Goal: Information Seeking & Learning: Learn about a topic

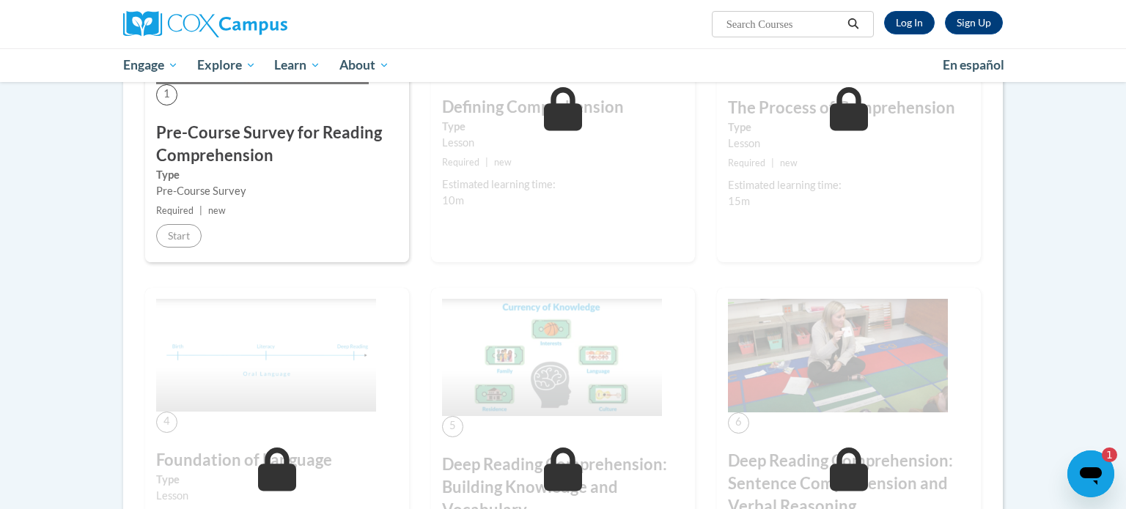
scroll to position [407, 0]
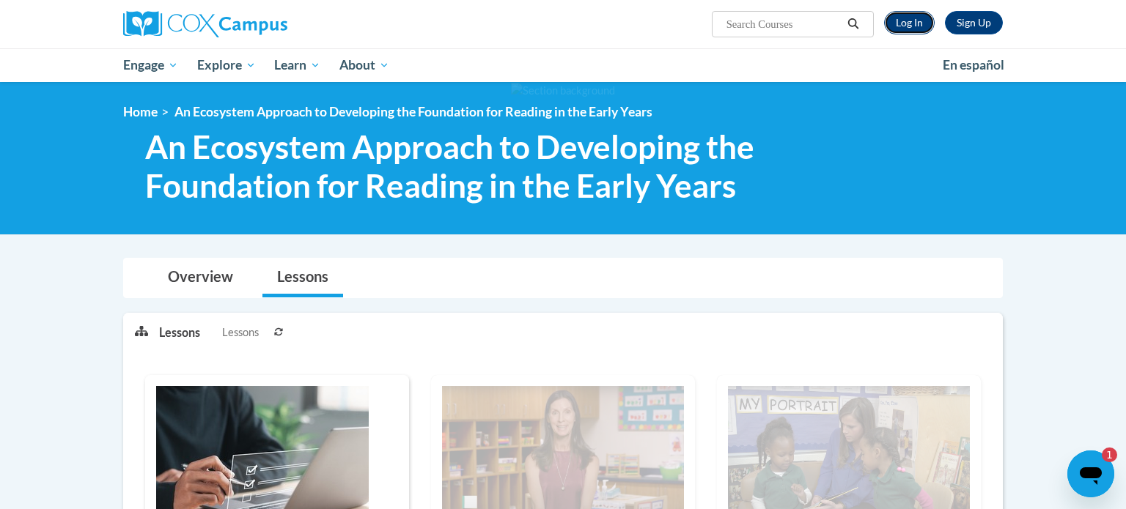
click at [903, 33] on link "Log In" at bounding box center [909, 22] width 51 height 23
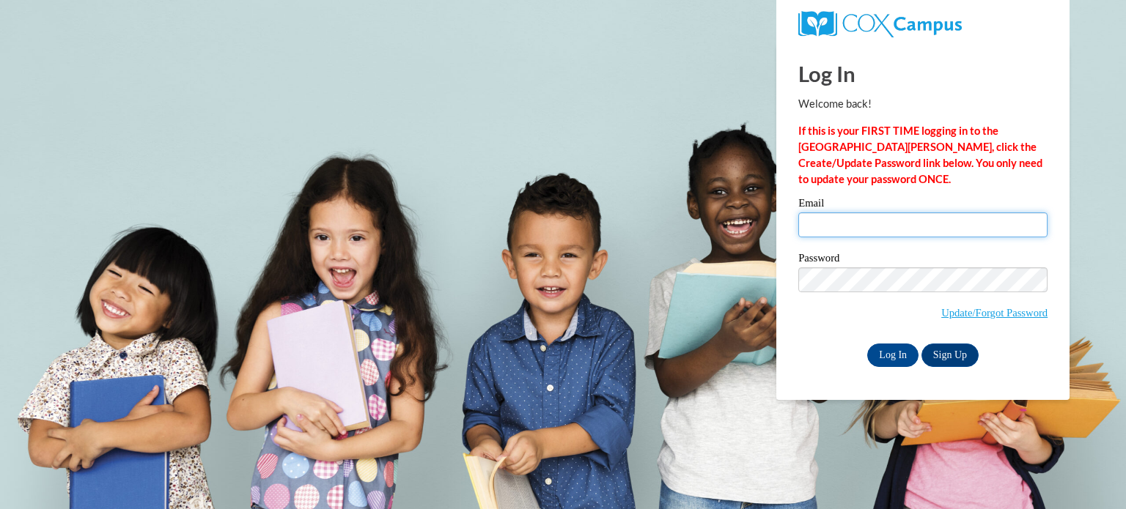
click at [891, 218] on input "Email" at bounding box center [922, 225] width 249 height 25
type input "sferguson@waupun.k12.wi.us"
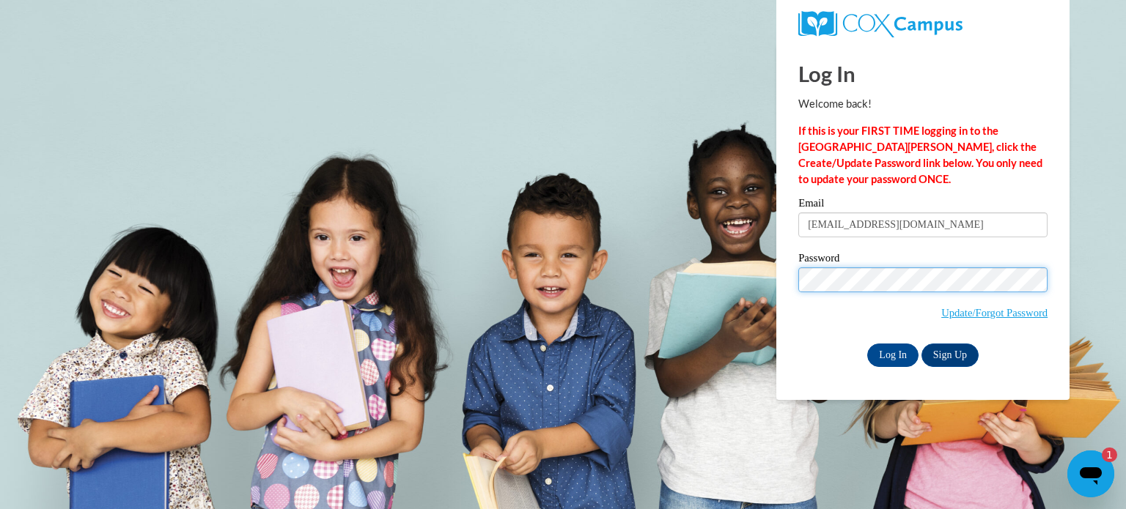
click at [867, 344] on input "Log In" at bounding box center [892, 355] width 51 height 23
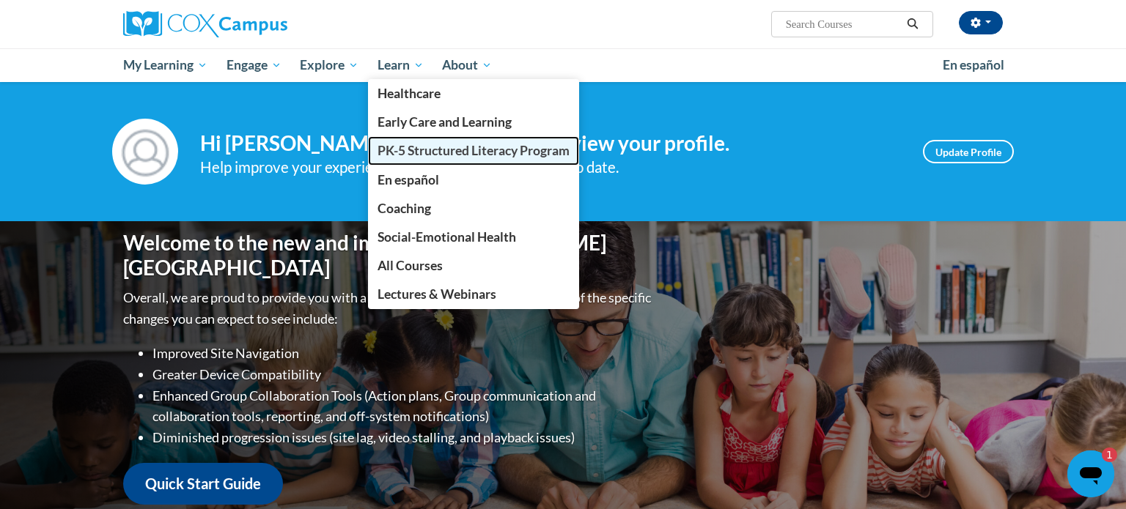
click at [399, 159] on link "PK-5 Structured Literacy Program" at bounding box center [473, 150] width 211 height 29
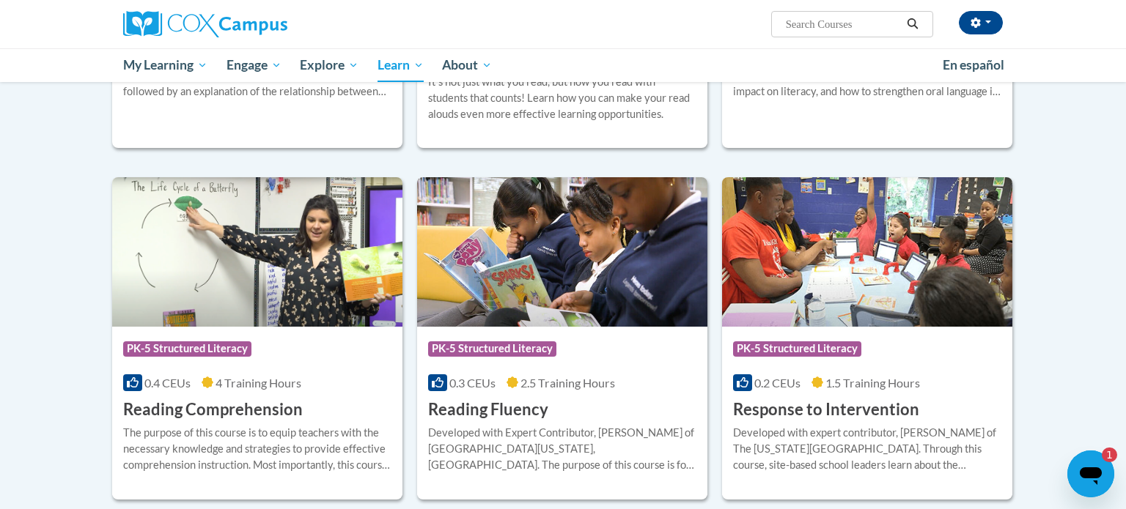
scroll to position [1137, 0]
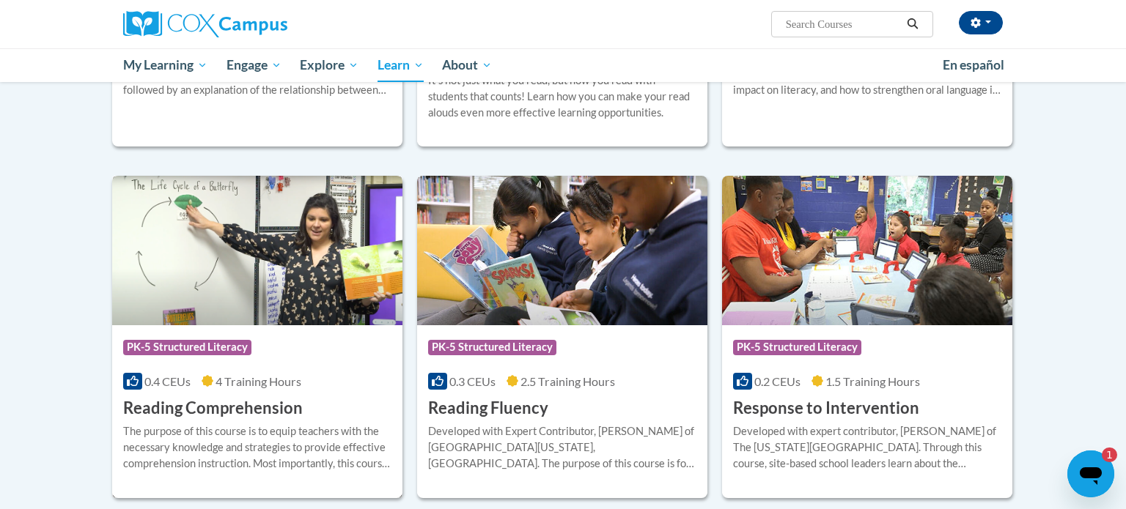
click at [267, 289] on img at bounding box center [257, 251] width 290 height 150
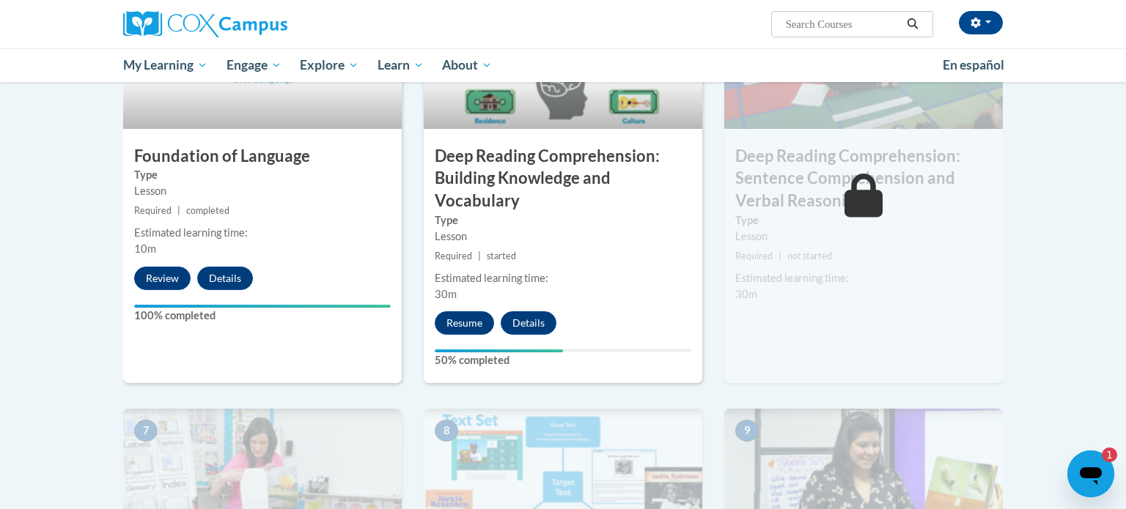
scroll to position [786, 0]
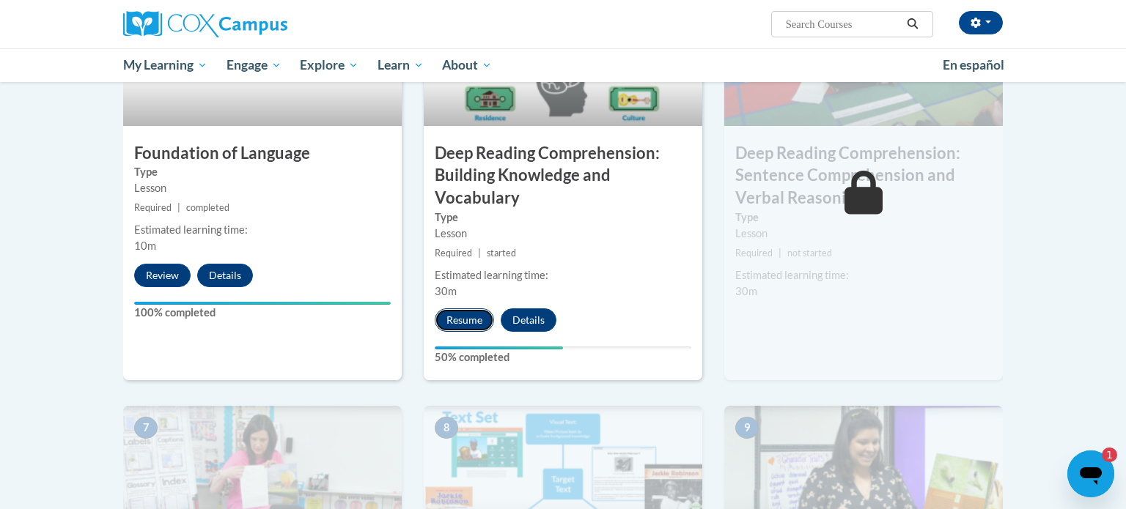
click at [461, 316] on button "Resume" at bounding box center [464, 320] width 59 height 23
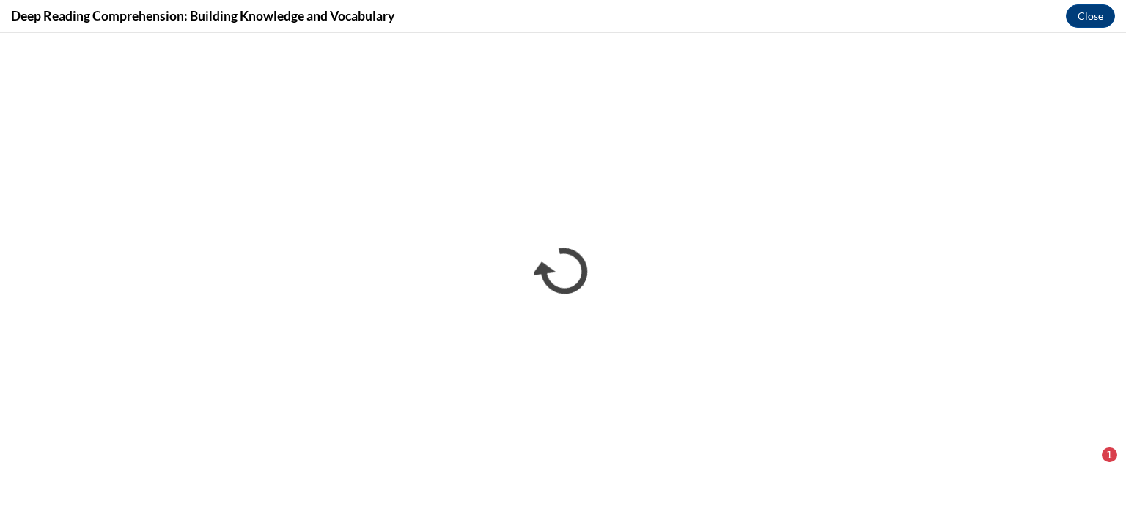
scroll to position [0, 0]
